Goal: Check status: Check status

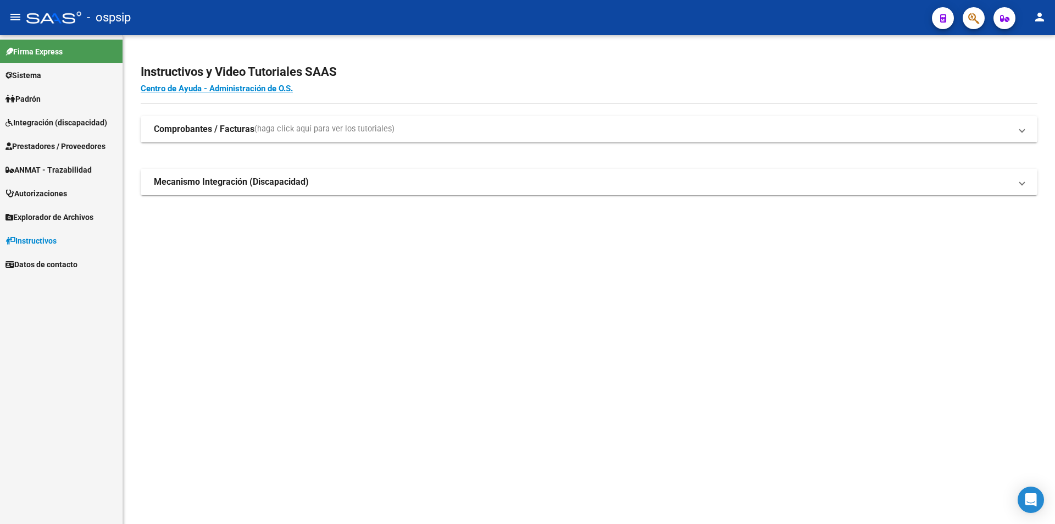
click at [30, 193] on span "Autorizaciones" at bounding box center [36, 193] width 62 height 12
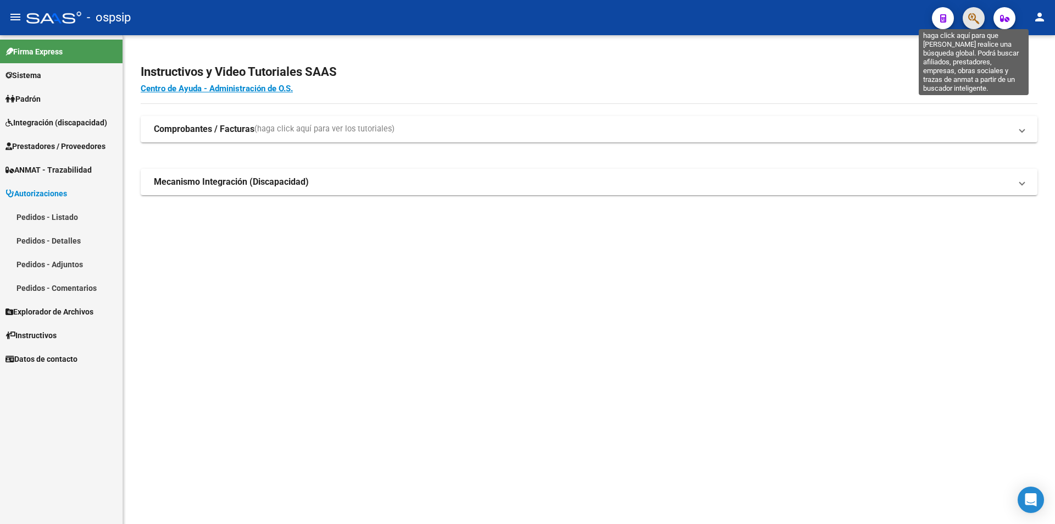
click at [977, 17] on icon "button" at bounding box center [974, 18] width 11 height 13
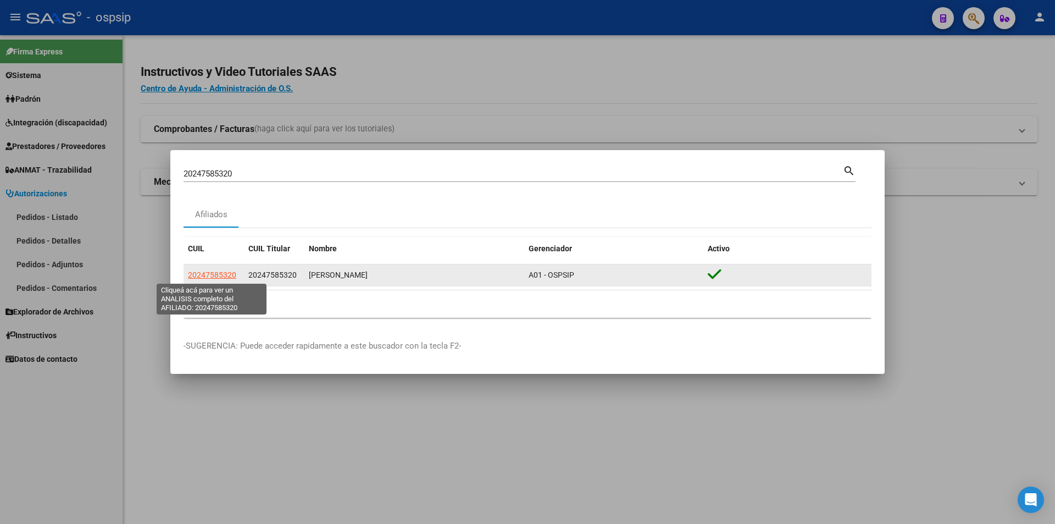
click at [207, 275] on span "20247585320" at bounding box center [212, 274] width 48 height 9
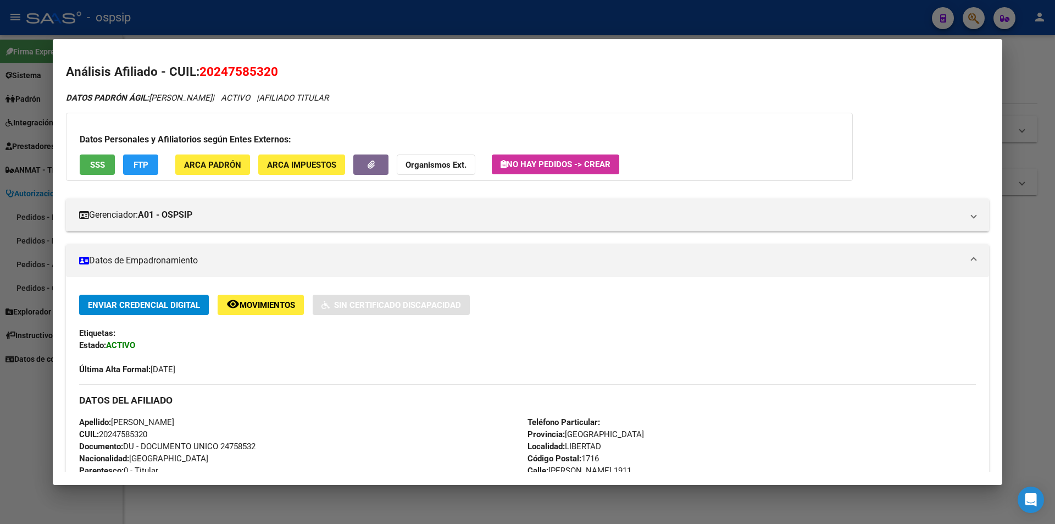
click at [3, 155] on div at bounding box center [527, 262] width 1055 height 524
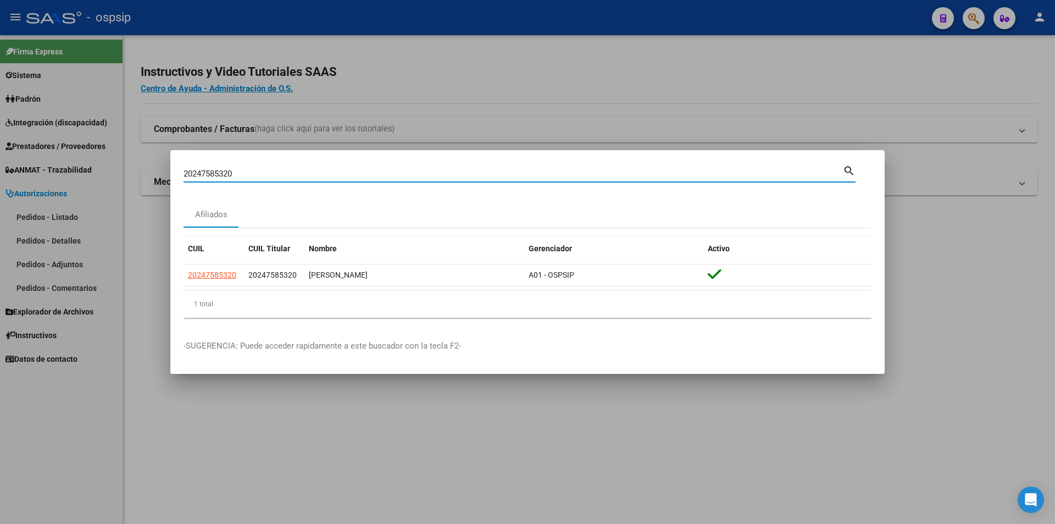
click at [257, 171] on input "20247585320" at bounding box center [514, 174] width 660 height 10
type input "2"
type input "24114723"
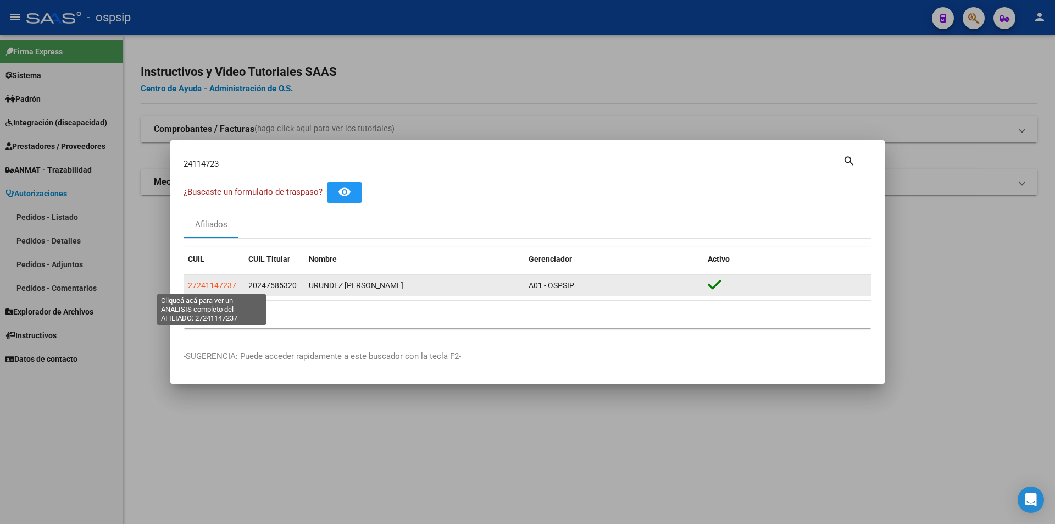
click at [222, 286] on span "27241147237" at bounding box center [212, 285] width 48 height 9
type textarea "27241147237"
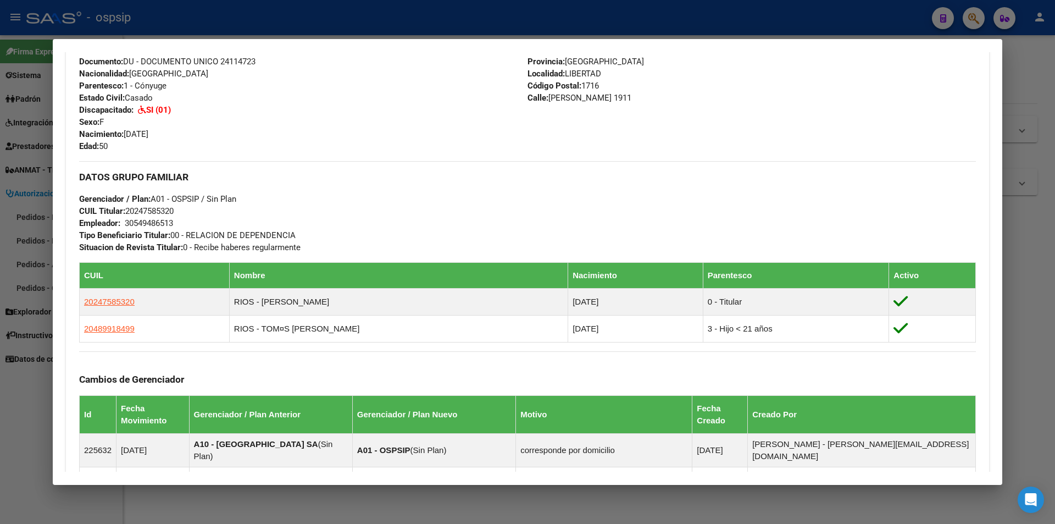
scroll to position [330, 0]
